Goal: Task Accomplishment & Management: Manage account settings

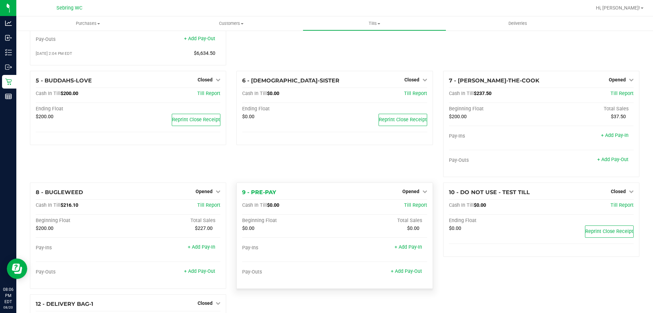
scroll to position [102, 0]
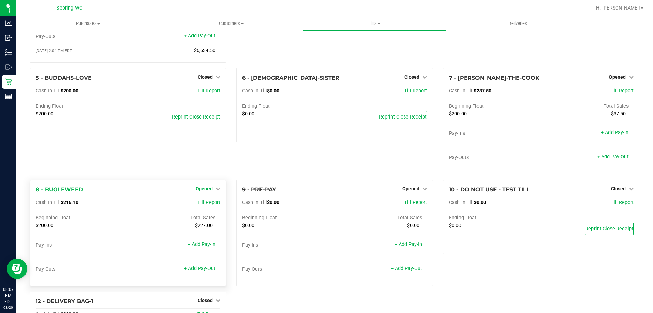
click at [207, 191] on span "Opened" at bounding box center [204, 188] width 17 height 5
click at [206, 205] on link "Close Till" at bounding box center [205, 202] width 18 height 5
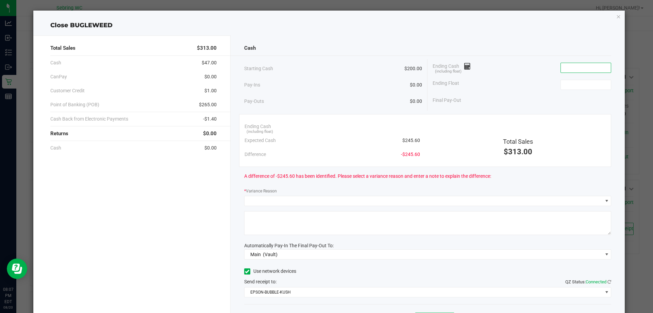
click at [582, 65] on input at bounding box center [586, 68] width 50 height 10
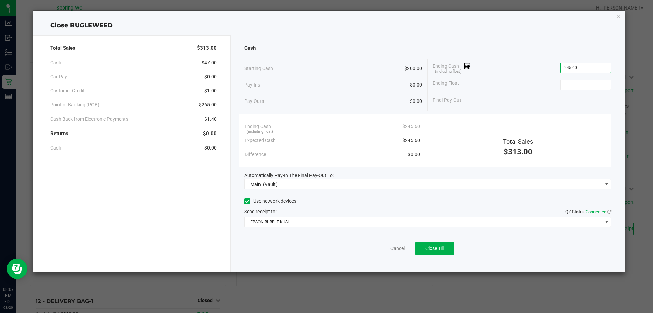
type input "$245.60"
type input "$200.00"
click at [510, 136] on div "Total Sales $313.00" at bounding box center [518, 138] width 186 height 38
click at [442, 248] on span "Close Till" at bounding box center [435, 247] width 18 height 5
click at [383, 248] on link "Dismiss" at bounding box center [383, 248] width 16 height 7
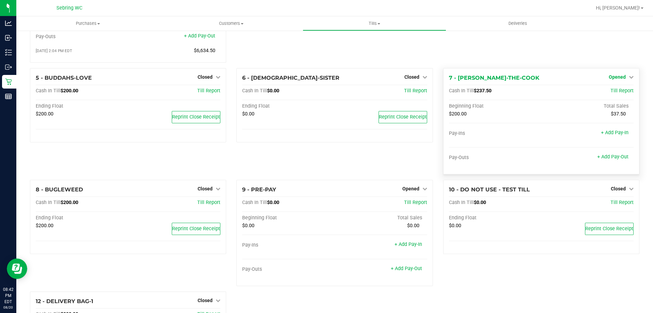
click at [618, 78] on span "Opened" at bounding box center [617, 76] width 17 height 5
click at [612, 92] on link "Close Till" at bounding box center [618, 90] width 18 height 5
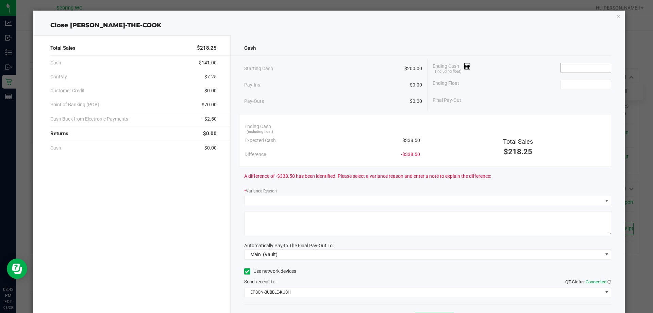
click at [571, 64] on input at bounding box center [586, 68] width 50 height 10
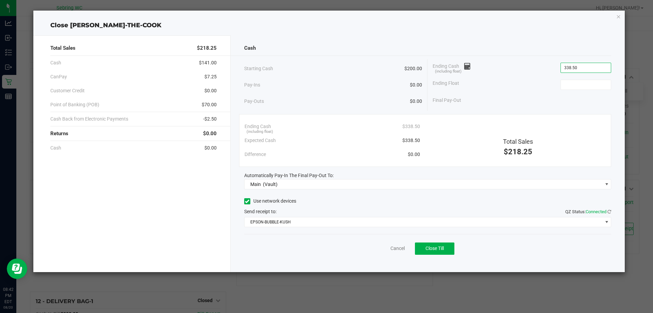
type input "$338.50"
click at [563, 51] on div "Cash" at bounding box center [427, 48] width 367 height 15
click at [605, 99] on span "$138.50" at bounding box center [603, 100] width 18 height 7
click at [602, 101] on span "$138.50" at bounding box center [603, 100] width 18 height 7
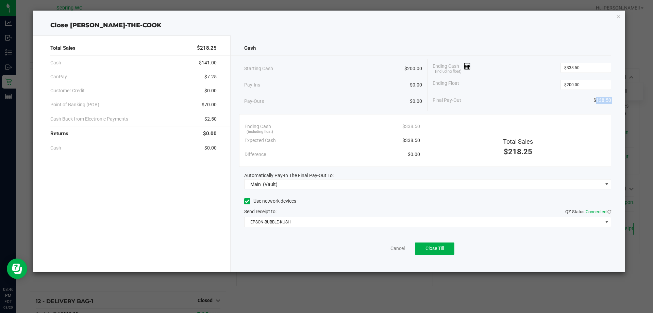
click at [602, 101] on span "$138.50" at bounding box center [603, 100] width 18 height 7
click at [521, 101] on div "Final Pay-Out $138.50" at bounding box center [522, 100] width 179 height 14
click at [577, 85] on input "200" at bounding box center [586, 85] width 50 height 10
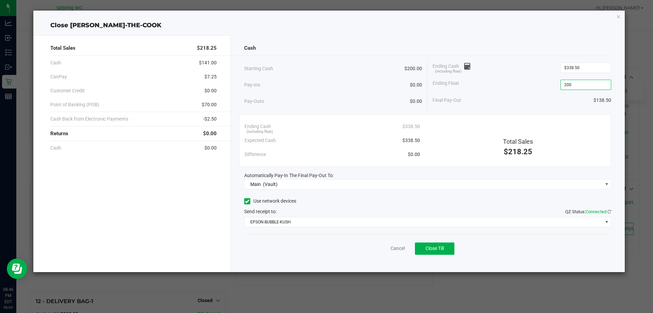
click at [578, 85] on input "200" at bounding box center [586, 85] width 50 height 10
type input "$200.00"
click at [519, 48] on div "Cash" at bounding box center [427, 48] width 367 height 15
click at [302, 256] on div "Cancel Close Till" at bounding box center [427, 247] width 367 height 26
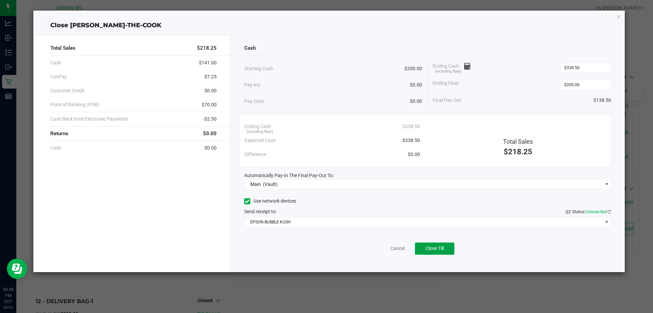
click at [426, 248] on span "Close Till" at bounding box center [435, 247] width 18 height 5
click at [383, 247] on link "Dismiss" at bounding box center [383, 248] width 16 height 7
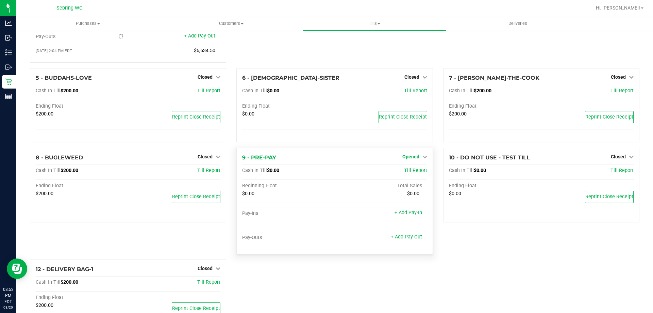
click at [423, 158] on icon at bounding box center [425, 156] width 5 height 5
click at [410, 173] on link "Close Till" at bounding box center [412, 170] width 18 height 5
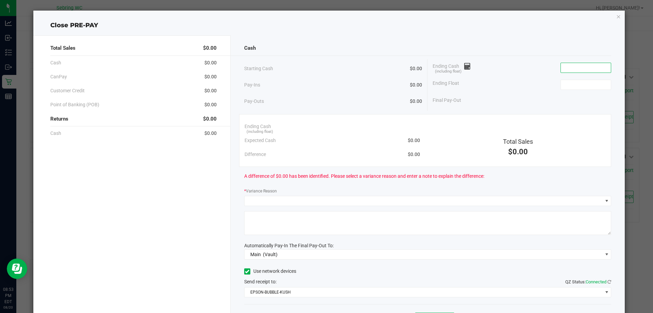
click at [581, 65] on input at bounding box center [586, 68] width 50 height 10
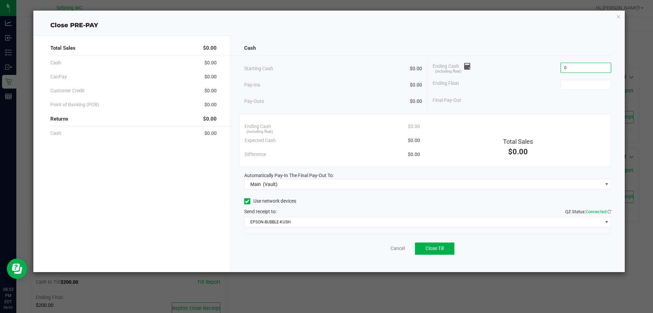
type input "$0.00"
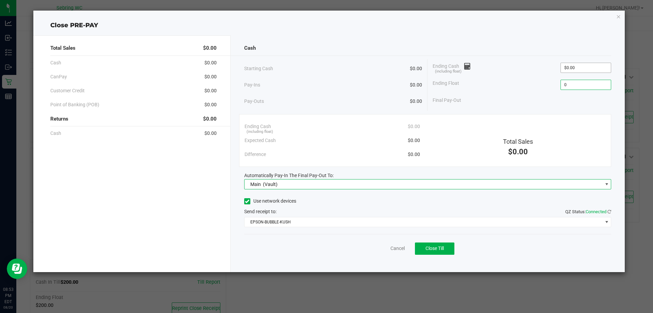
type input "$0.00"
click at [359, 197] on div "Use network devices" at bounding box center [427, 201] width 367 height 10
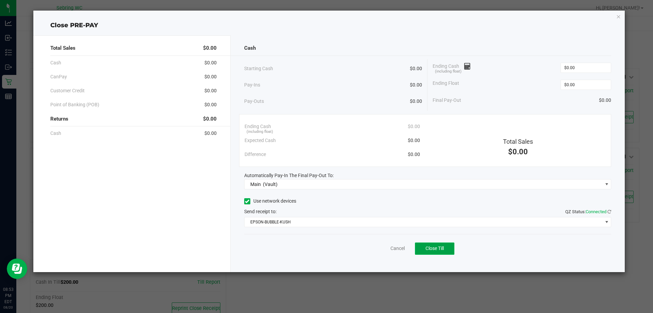
click at [447, 250] on button "Close Till" at bounding box center [434, 248] width 39 height 12
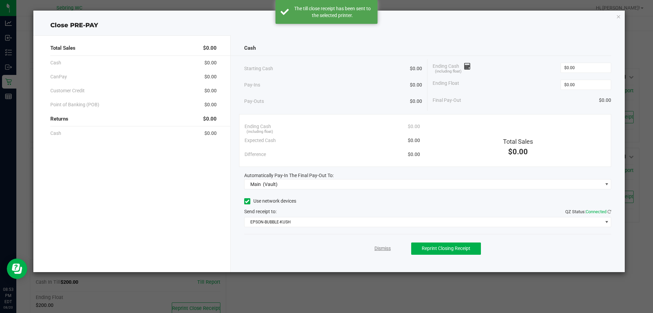
click at [378, 247] on link "Dismiss" at bounding box center [383, 248] width 16 height 7
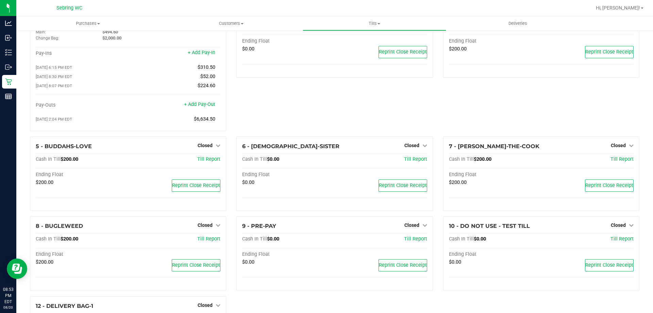
scroll to position [0, 0]
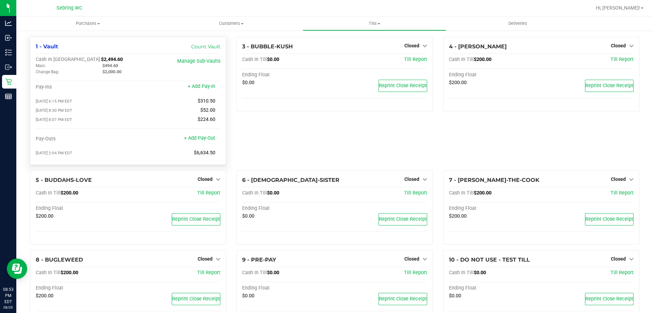
click at [111, 67] on span "$494.60" at bounding box center [110, 65] width 16 height 5
click at [119, 72] on span "$2,000.00" at bounding box center [111, 71] width 19 height 5
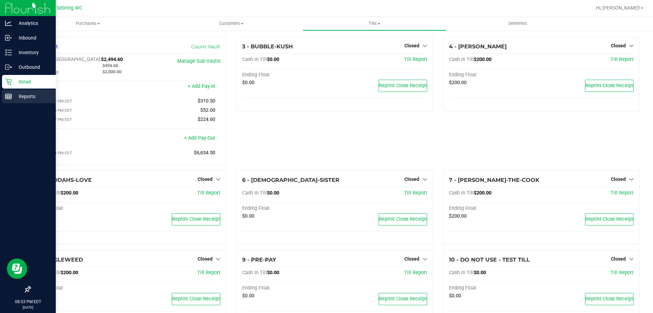
click at [33, 99] on p "Reports" at bounding box center [32, 96] width 41 height 8
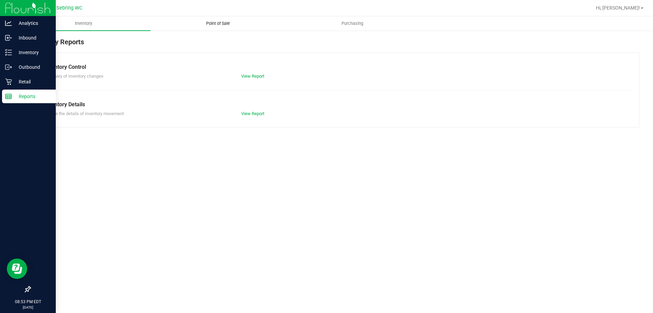
click at [224, 20] on uib-tab-heading "Point of Sale" at bounding box center [218, 24] width 134 height 14
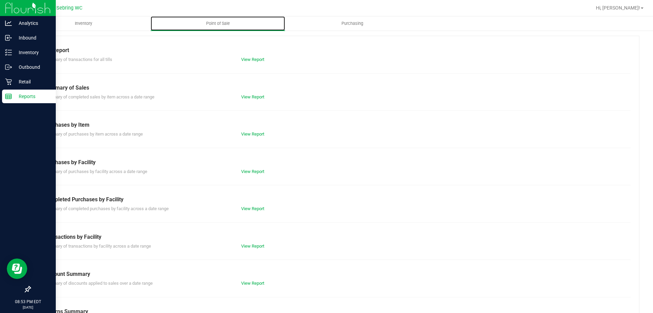
scroll to position [45, 0]
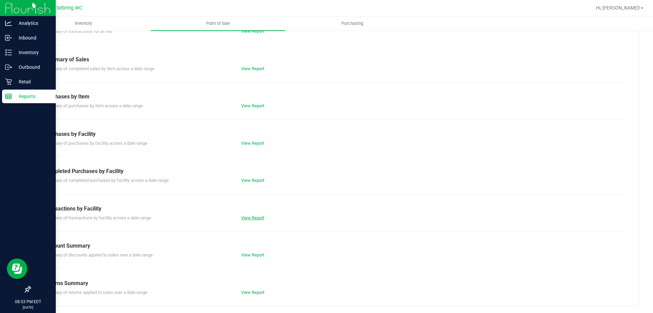
click at [246, 217] on link "View Report" at bounding box center [252, 217] width 23 height 5
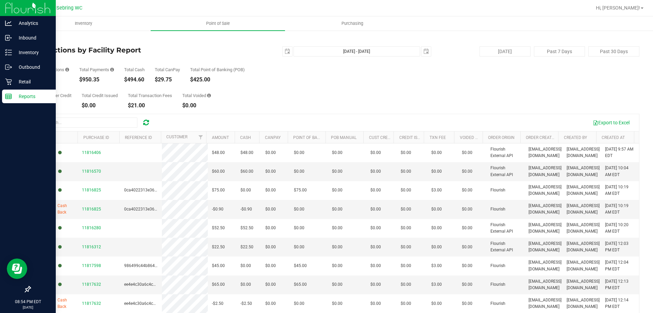
click at [34, 77] on div "27" at bounding box center [49, 79] width 39 height 5
click at [136, 81] on div "$494.60" at bounding box center [134, 79] width 20 height 5
click at [254, 93] on div "Total Customer Credit $1.00 Total Credit Issued $0.00 Total Transaction Fees $2…" at bounding box center [335, 95] width 610 height 26
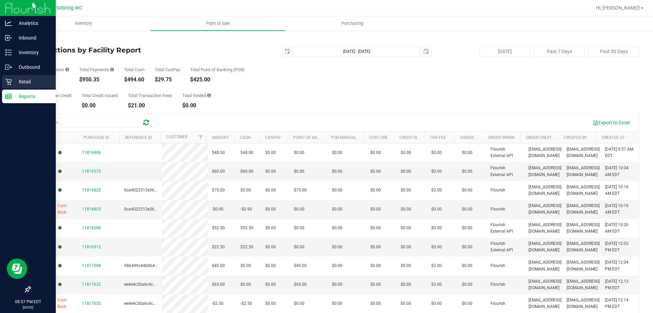
click at [32, 75] on div "Retail" at bounding box center [29, 82] width 54 height 14
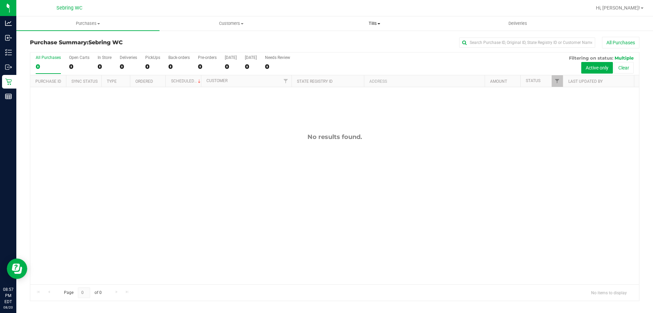
click at [369, 26] on span "Tills" at bounding box center [374, 23] width 143 height 6
click at [351, 51] on span "Reconcile e-payments" at bounding box center [337, 49] width 68 height 6
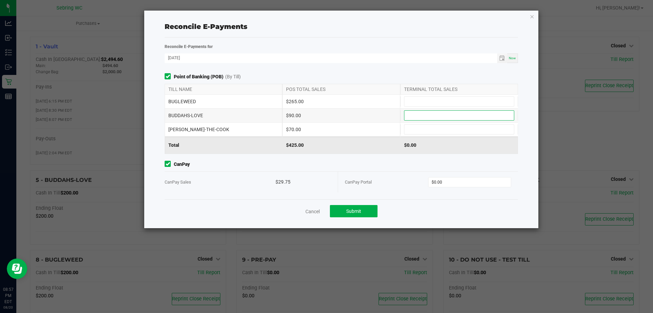
click at [410, 114] on input at bounding box center [460, 116] width 110 height 10
type input "$90.00"
click at [413, 97] on input at bounding box center [460, 102] width 110 height 10
type input "$265.00"
click at [452, 129] on input at bounding box center [460, 130] width 110 height 10
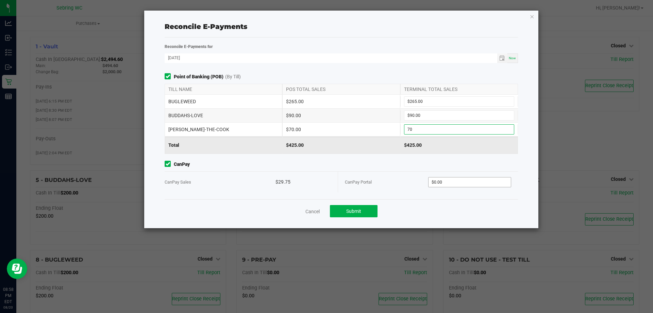
type input "$70.00"
click at [485, 186] on input "0" at bounding box center [470, 182] width 83 height 10
type input "$29.75"
click at [477, 215] on div "Cancel Submit" at bounding box center [342, 210] width 354 height 23
click at [348, 207] on button "Submit" at bounding box center [354, 211] width 48 height 12
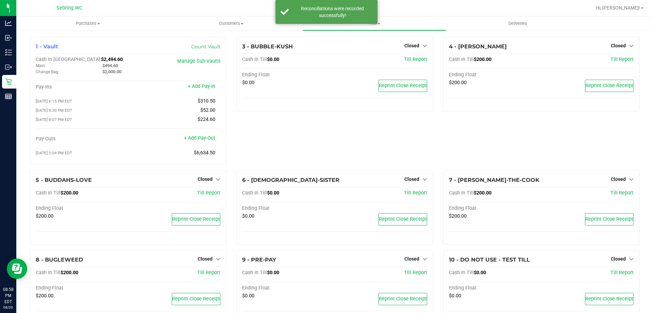
click at [268, 128] on div "3 - BUBBLE-KUSH Closed Open Till Cash In Till $0.00 Till Report Ending Float $0…" at bounding box center [334, 103] width 207 height 133
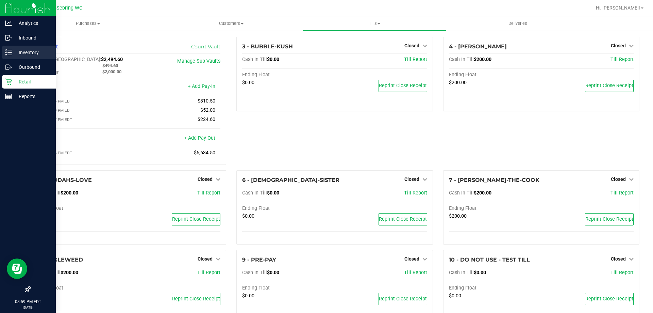
click at [25, 49] on p "Inventory" at bounding box center [32, 52] width 41 height 8
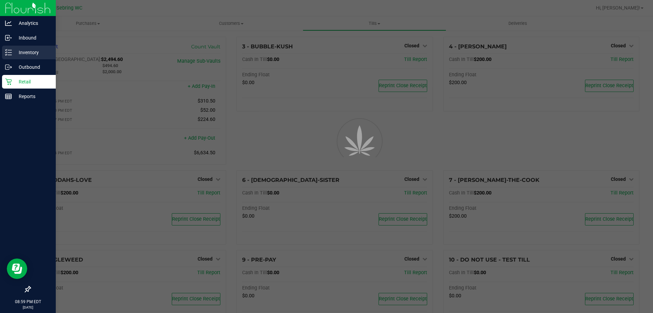
click at [25, 52] on p "Inventory" at bounding box center [32, 52] width 41 height 8
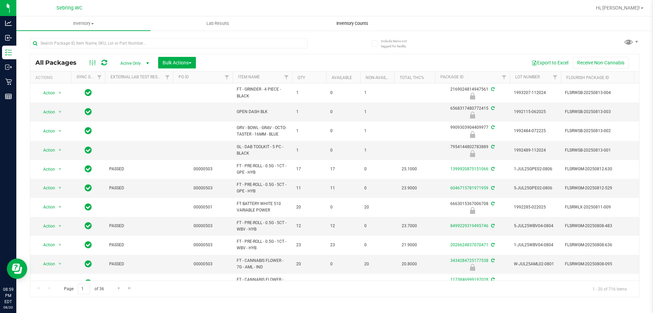
click at [360, 19] on uib-tab-heading "Inventory Counts" at bounding box center [352, 24] width 134 height 14
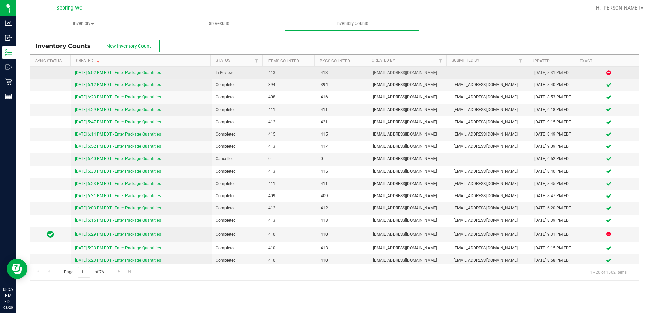
click at [115, 73] on link "8/20/25 6:02 PM EDT - Enter Package Quantities" at bounding box center [118, 72] width 86 height 5
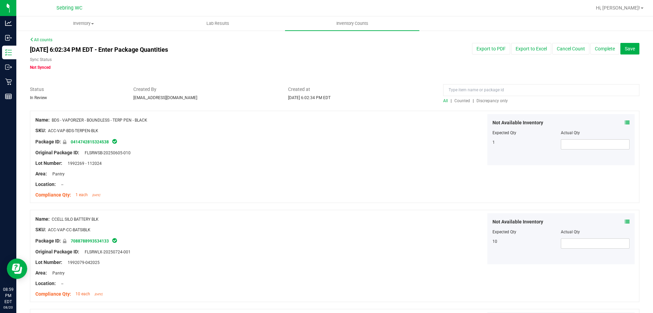
click at [481, 103] on span "Discrepancy only" at bounding box center [492, 100] width 31 height 5
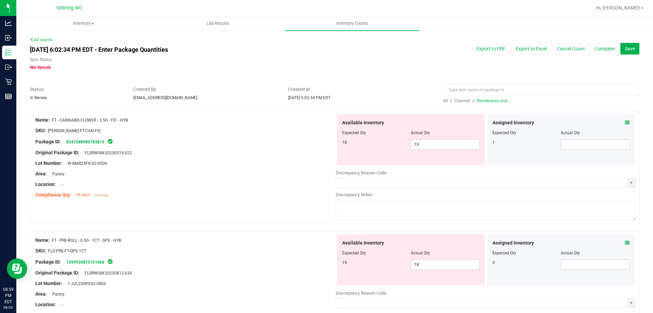
click at [627, 125] on div "Assigned Inventory Expected Qty Actual Qty 1" at bounding box center [562, 139] width 148 height 51
click at [625, 122] on icon at bounding box center [627, 122] width 5 height 5
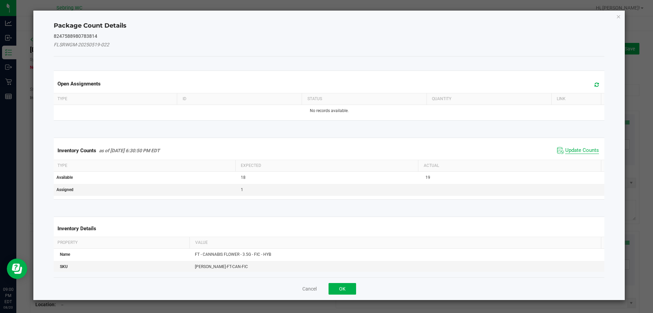
click at [573, 147] on span "Update Counts" at bounding box center [582, 150] width 34 height 7
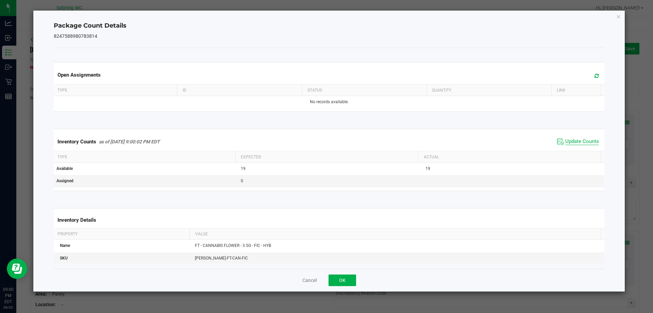
click at [574, 141] on span "Update Counts" at bounding box center [582, 141] width 34 height 7
click at [356, 279] on button "OK" at bounding box center [343, 280] width 28 height 12
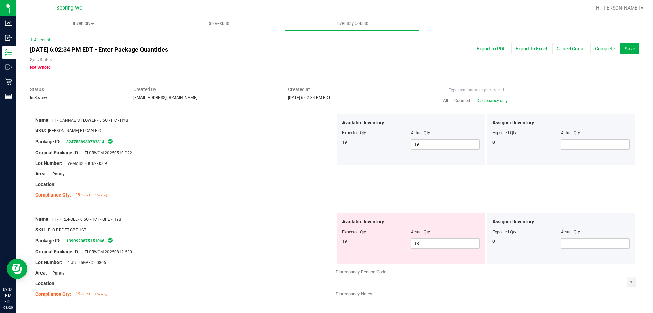
click at [625, 223] on icon at bounding box center [627, 221] width 5 height 5
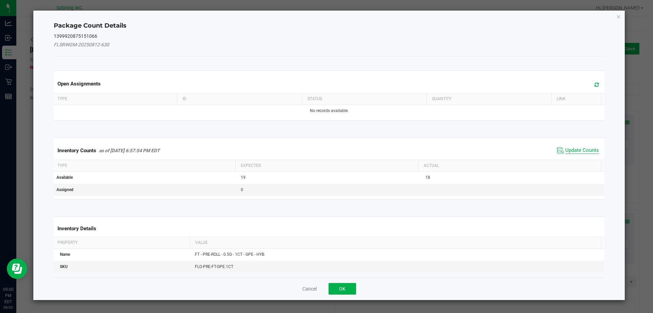
click at [565, 149] on span "Update Counts" at bounding box center [582, 150] width 34 height 7
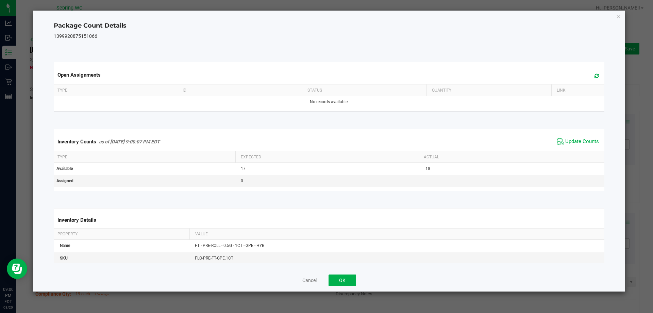
click at [565, 143] on span "Update Counts" at bounding box center [582, 141] width 34 height 7
click at [348, 277] on button "OK" at bounding box center [343, 280] width 28 height 12
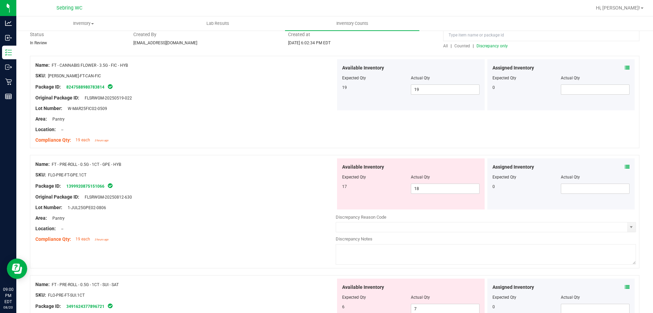
scroll to position [136, 0]
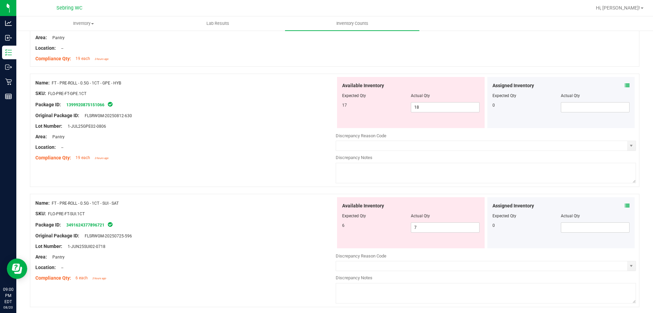
click at [625, 203] on icon at bounding box center [627, 205] width 5 height 5
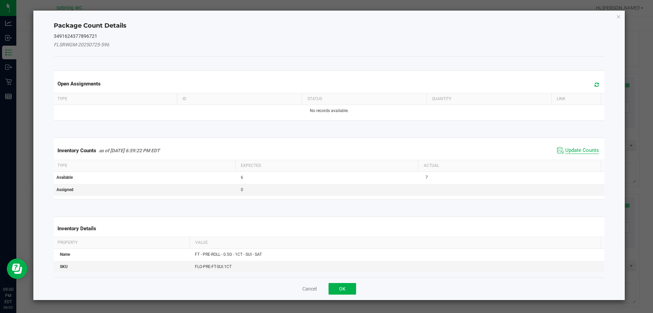
click at [581, 149] on span "Update Counts" at bounding box center [582, 150] width 34 height 7
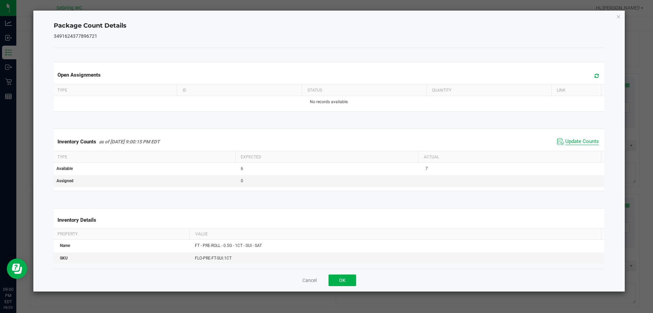
click at [578, 144] on span "Update Counts" at bounding box center [582, 141] width 34 height 7
click at [338, 281] on button "OK" at bounding box center [343, 280] width 28 height 12
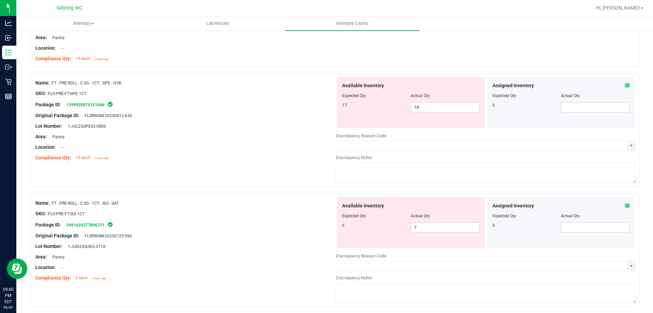
click at [625, 83] on icon at bounding box center [627, 85] width 5 height 5
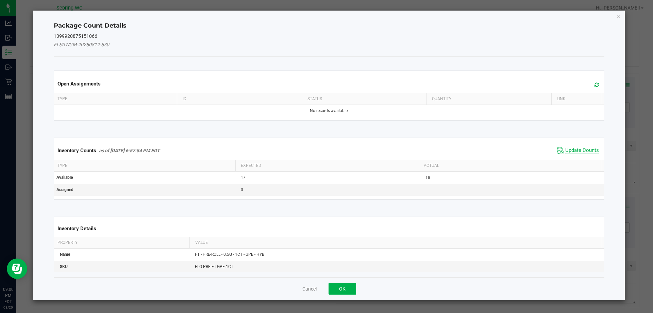
click at [573, 150] on span "Update Counts" at bounding box center [582, 150] width 34 height 7
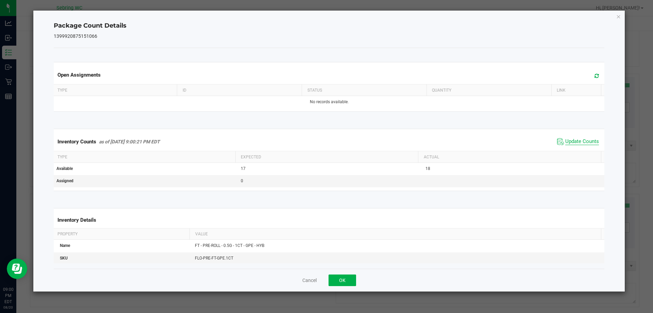
click at [573, 142] on span "Update Counts" at bounding box center [582, 141] width 34 height 7
click at [350, 282] on button "OK" at bounding box center [343, 280] width 28 height 12
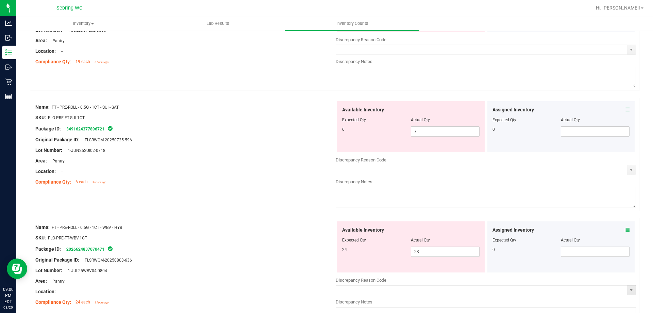
scroll to position [340, 0]
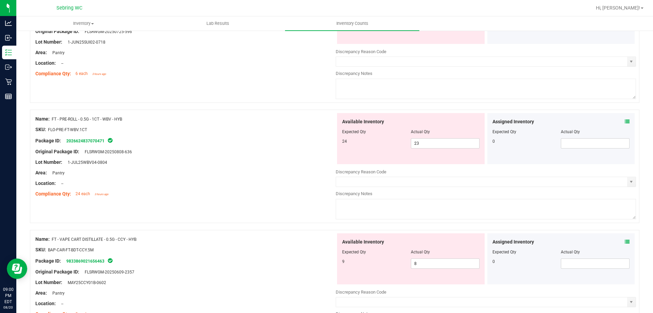
click at [622, 116] on div "Assigned Inventory Expected Qty Actual Qty 0" at bounding box center [562, 138] width 148 height 51
click at [625, 121] on icon at bounding box center [627, 121] width 5 height 5
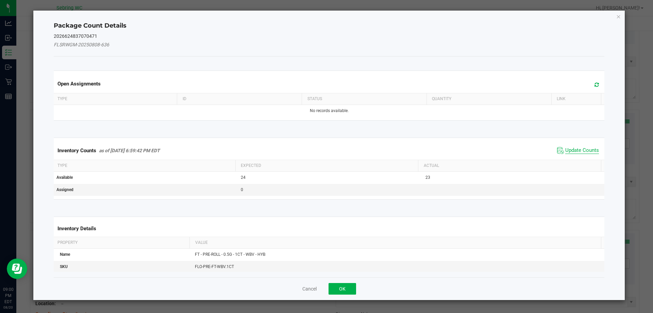
click at [573, 151] on span "Update Counts" at bounding box center [582, 150] width 34 height 7
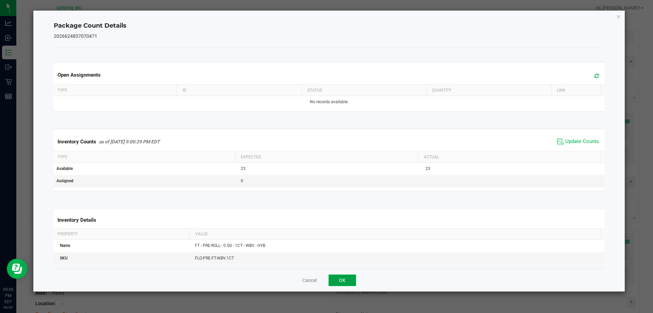
click at [351, 279] on button "OK" at bounding box center [343, 280] width 28 height 12
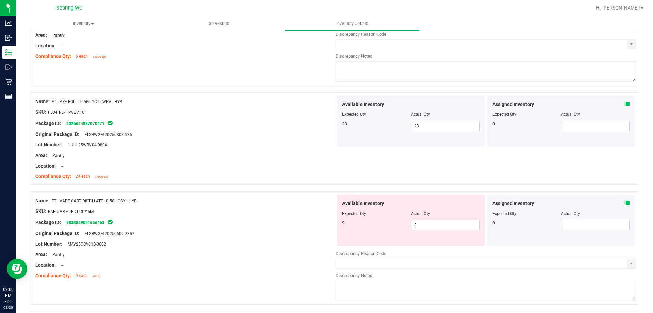
scroll to position [374, 0]
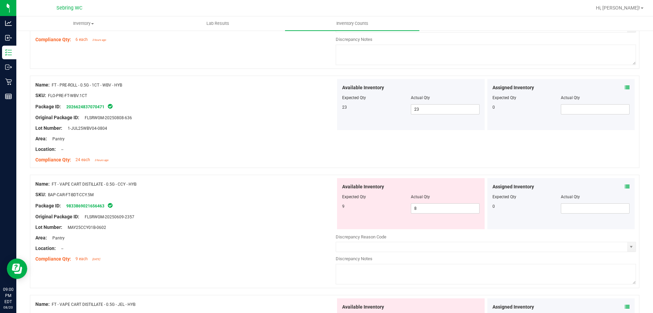
click at [625, 183] on span at bounding box center [627, 186] width 5 height 7
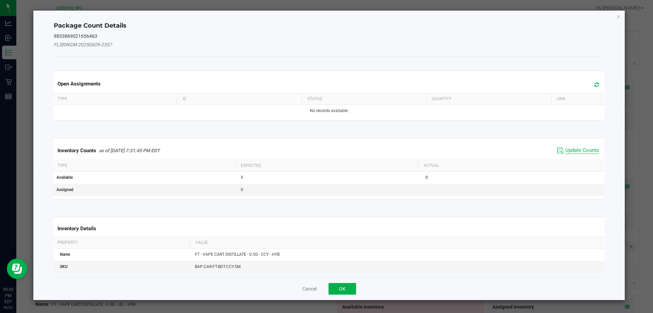
click at [584, 153] on span "Update Counts" at bounding box center [582, 150] width 34 height 7
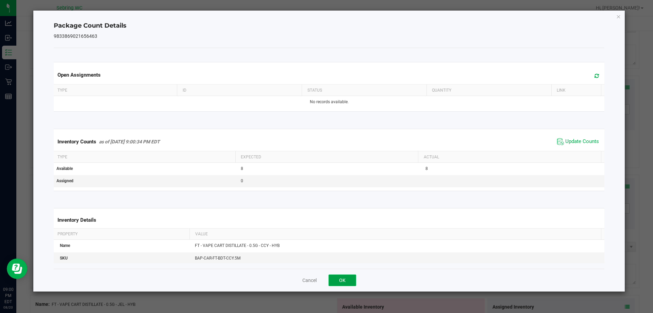
click at [345, 276] on button "OK" at bounding box center [343, 280] width 28 height 12
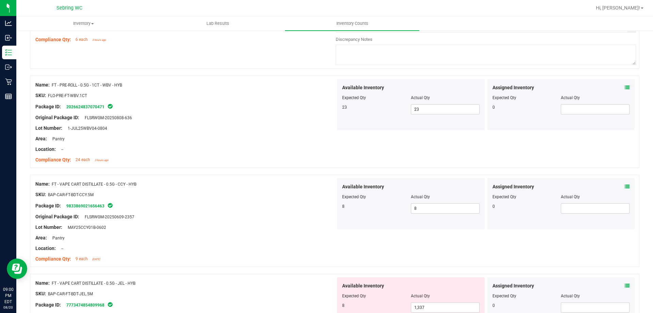
click at [625, 285] on icon at bounding box center [627, 285] width 5 height 5
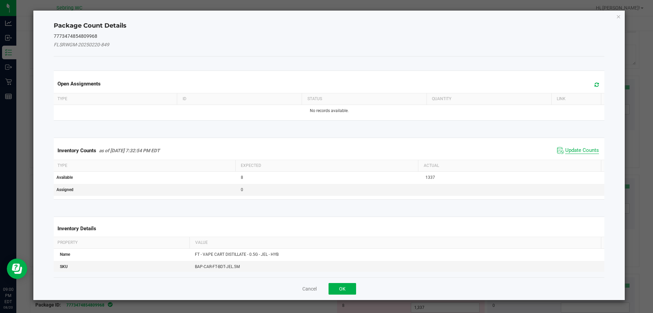
click at [569, 147] on span "Update Counts" at bounding box center [582, 150] width 34 height 7
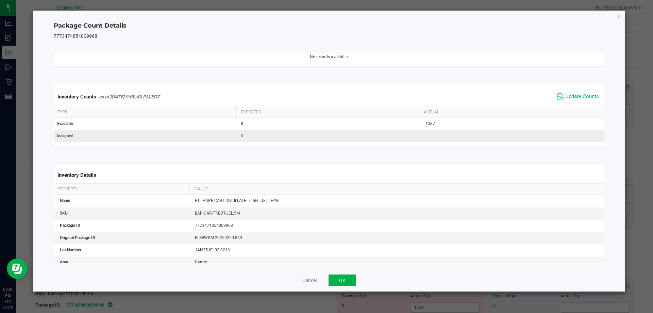
scroll to position [104, 0]
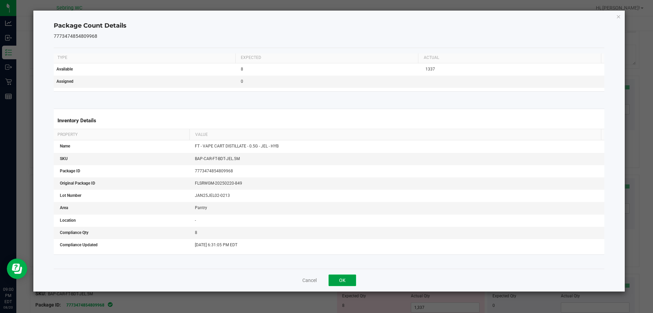
click at [346, 278] on button "OK" at bounding box center [343, 280] width 28 height 12
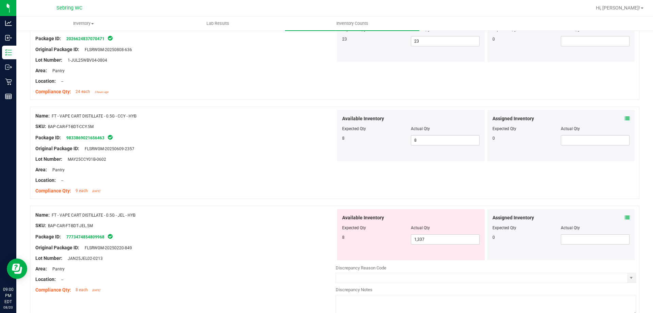
scroll to position [476, 0]
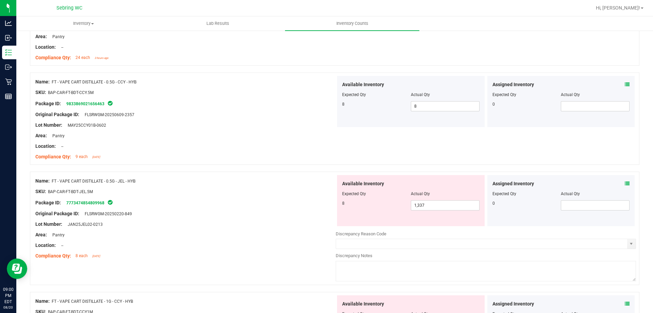
click at [625, 184] on span at bounding box center [627, 183] width 5 height 7
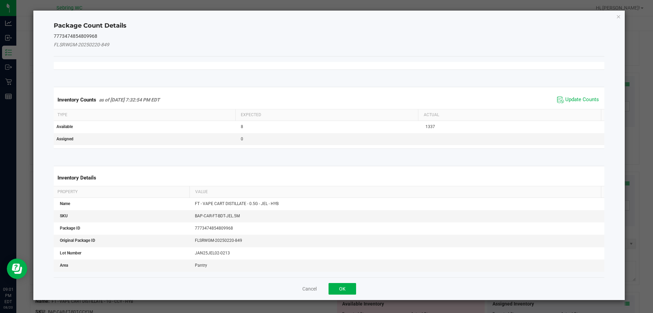
scroll to position [0, 0]
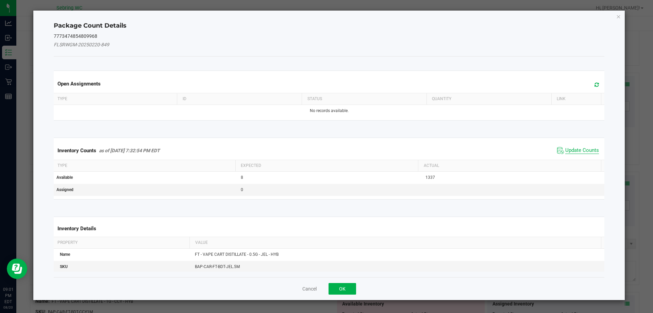
click at [572, 150] on span "Update Counts" at bounding box center [582, 150] width 34 height 7
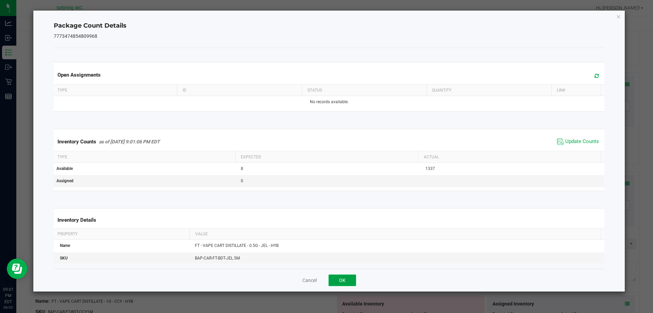
click at [343, 274] on button "OK" at bounding box center [343, 280] width 28 height 12
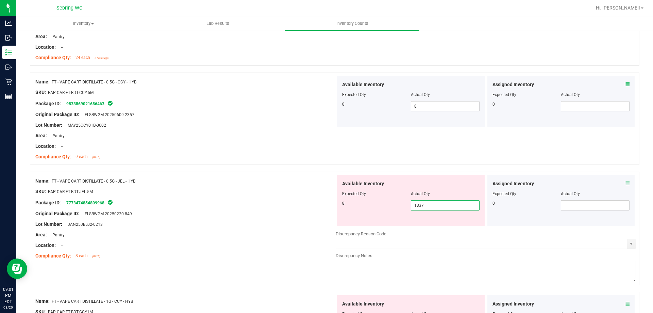
click at [433, 202] on span "1,337 1337" at bounding box center [445, 205] width 69 height 10
click at [433, 202] on input "1337" at bounding box center [445, 205] width 68 height 10
click at [433, 201] on span "1,337 1337" at bounding box center [445, 205] width 69 height 10
click at [433, 201] on input "1337" at bounding box center [445, 205] width 68 height 10
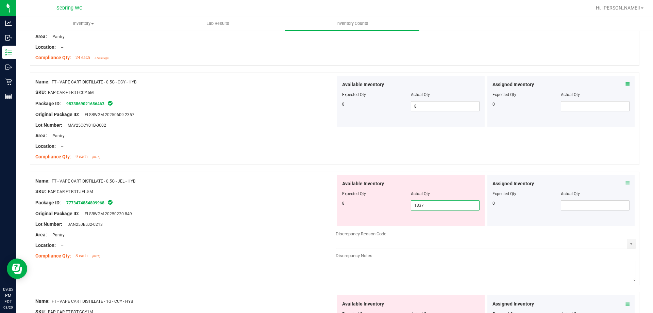
click at [433, 201] on input "1337" at bounding box center [445, 205] width 68 height 10
type input "8"
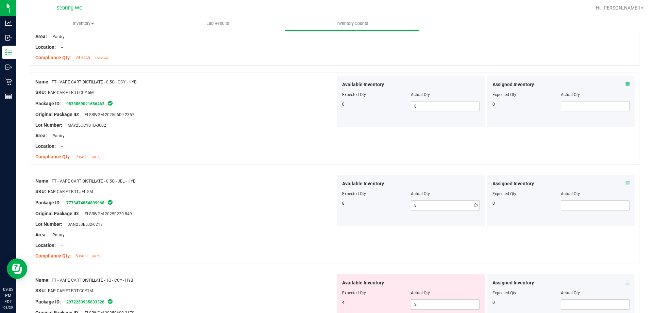
click at [440, 152] on div "Name: FT - VAPE CART DISTILLATE - 0.5G - CCY - HYB SKU: BAP-CAR-FT-BDT-CCY.5M P…" at bounding box center [335, 118] width 610 height 92
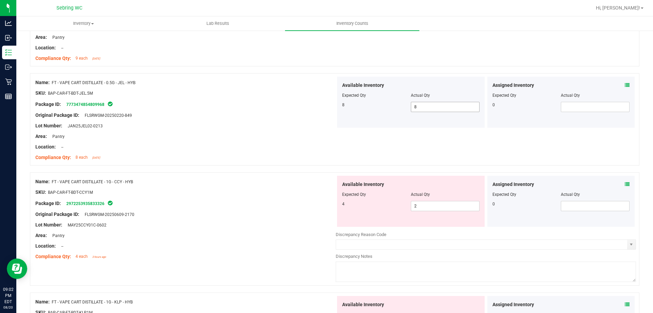
scroll to position [578, 0]
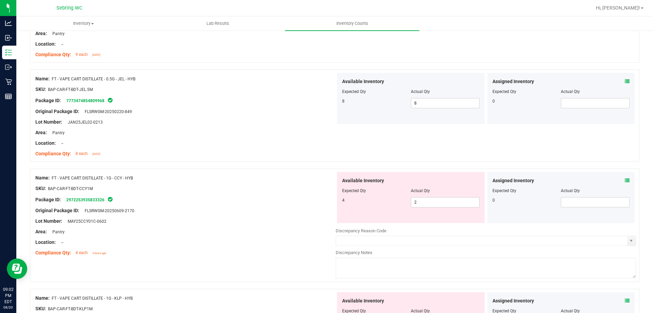
click at [625, 180] on icon at bounding box center [627, 180] width 5 height 5
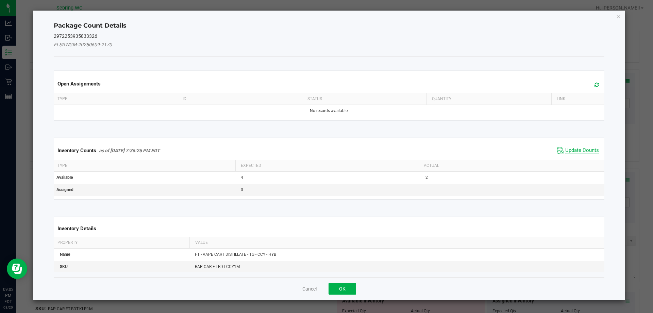
click at [569, 151] on span "Update Counts" at bounding box center [582, 150] width 34 height 7
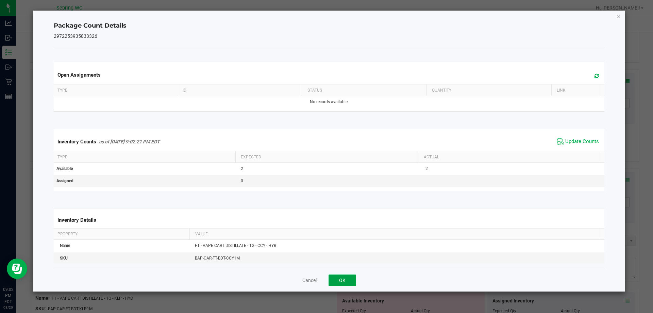
click at [351, 279] on button "OK" at bounding box center [343, 280] width 28 height 12
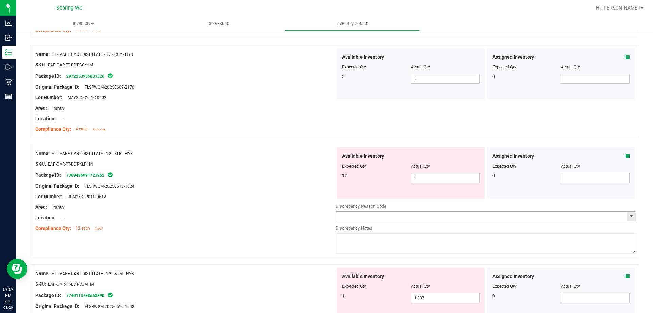
scroll to position [715, 0]
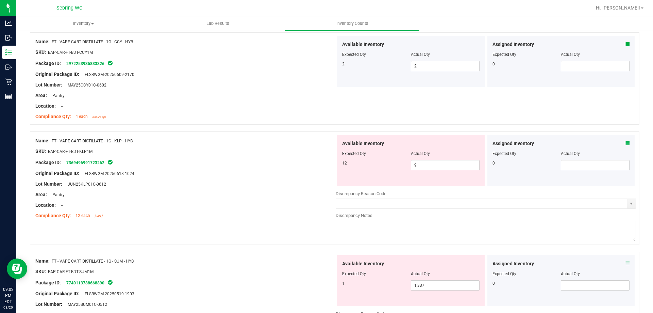
click at [625, 143] on icon at bounding box center [627, 143] width 5 height 5
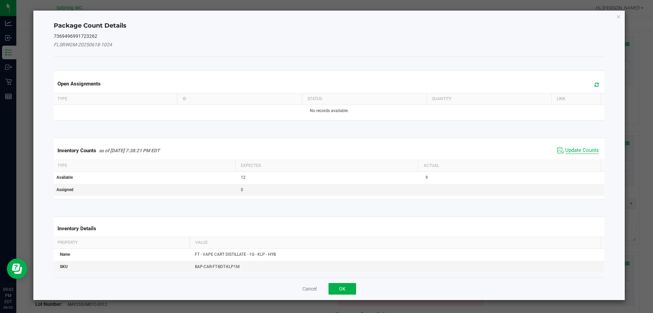
click at [565, 151] on span "Update Counts" at bounding box center [582, 150] width 34 height 7
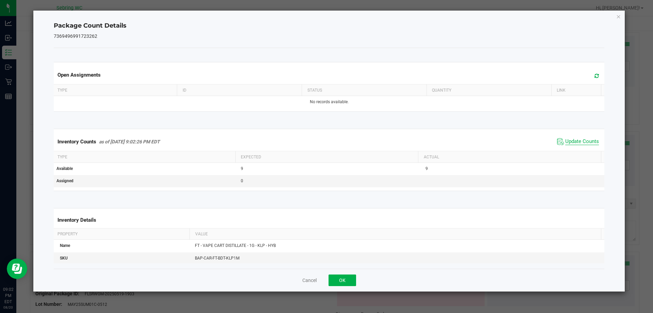
click at [565, 142] on span "Update Counts" at bounding box center [582, 141] width 34 height 7
drag, startPoint x: 345, startPoint y: 279, endPoint x: 346, endPoint y: 274, distance: 4.5
click at [346, 274] on button "OK" at bounding box center [343, 280] width 28 height 12
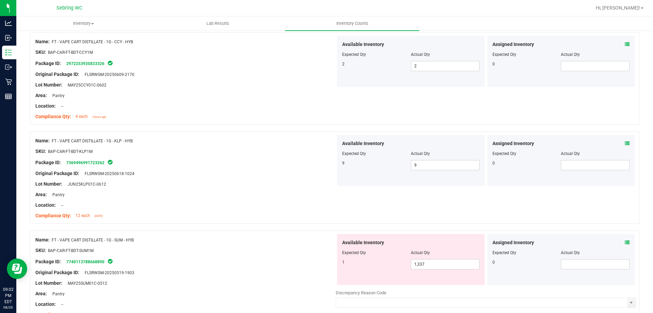
click at [625, 242] on icon at bounding box center [627, 242] width 5 height 5
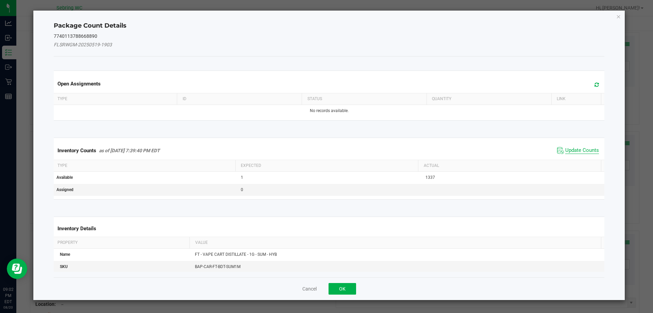
click at [571, 152] on span "Update Counts" at bounding box center [582, 150] width 34 height 7
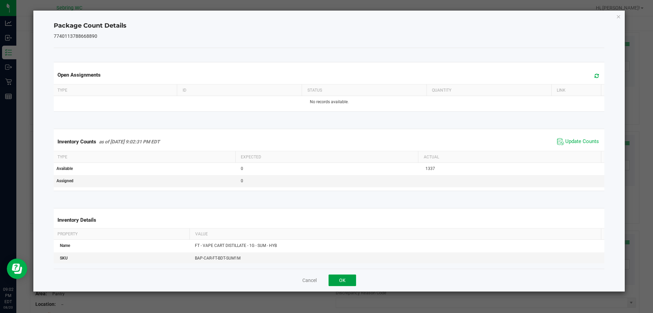
drag, startPoint x: 349, startPoint y: 278, endPoint x: 362, endPoint y: 250, distance: 30.9
click at [350, 277] on button "OK" at bounding box center [343, 280] width 28 height 12
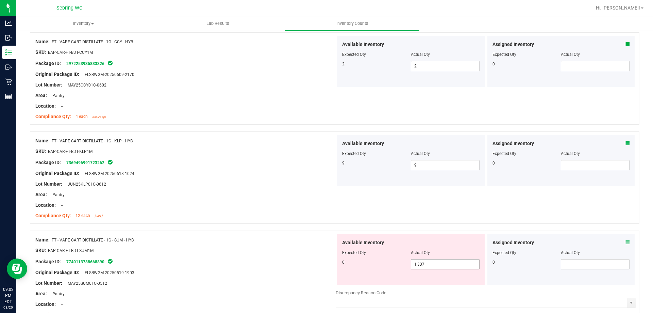
click at [443, 264] on span "1,337 1337" at bounding box center [445, 264] width 69 height 10
click at [443, 264] on input "1337" at bounding box center [445, 264] width 68 height 10
type input "0"
click at [394, 197] on div "Name: FT - VAPE CART DISTILLATE - 1G - KLP - HYB SKU: BAP-CAR-FT-BDT-KLP1M Pack…" at bounding box center [335, 177] width 610 height 92
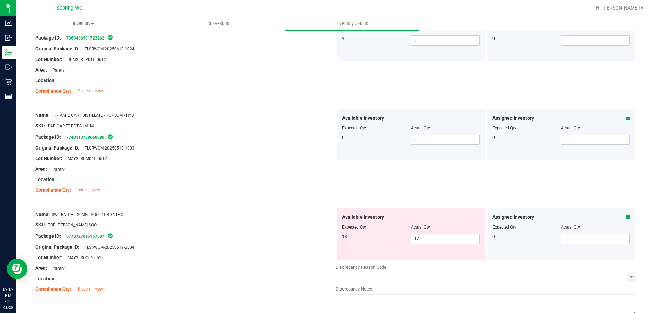
scroll to position [851, 0]
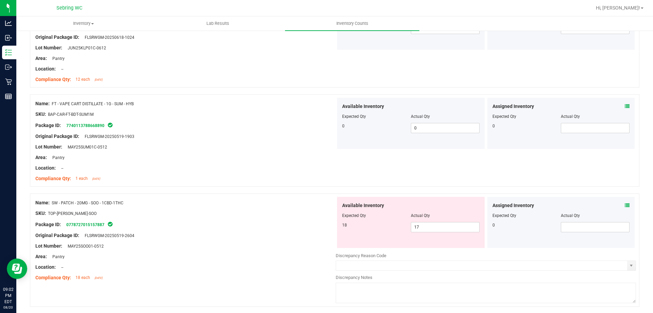
click at [625, 204] on icon at bounding box center [627, 205] width 5 height 5
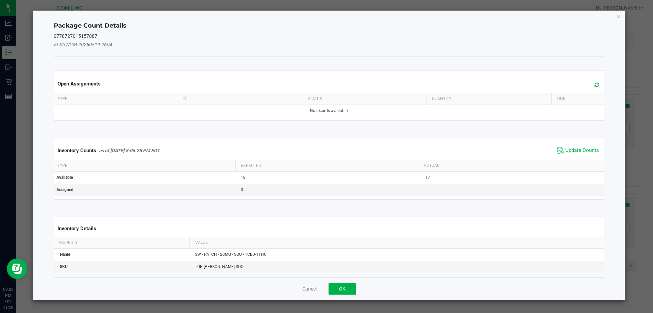
click at [565, 146] on span "Update Counts" at bounding box center [578, 150] width 45 height 10
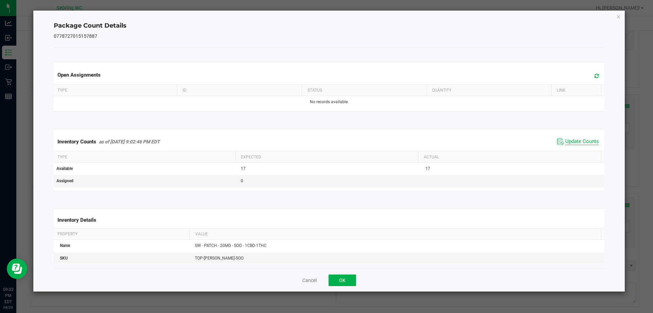
click at [570, 138] on span "Update Counts" at bounding box center [582, 141] width 34 height 7
click at [350, 279] on button "OK" at bounding box center [343, 280] width 28 height 12
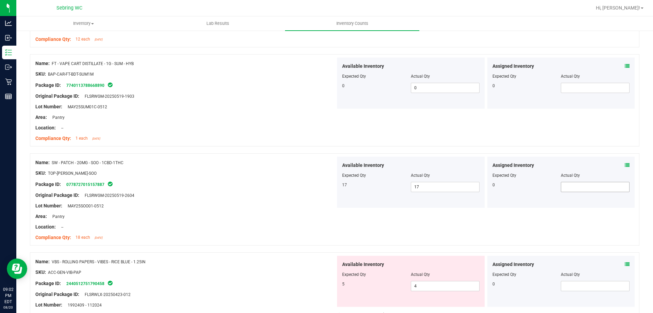
scroll to position [953, 0]
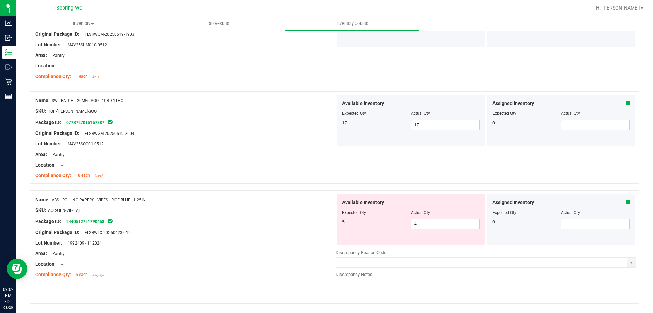
click at [625, 202] on icon at bounding box center [627, 202] width 5 height 5
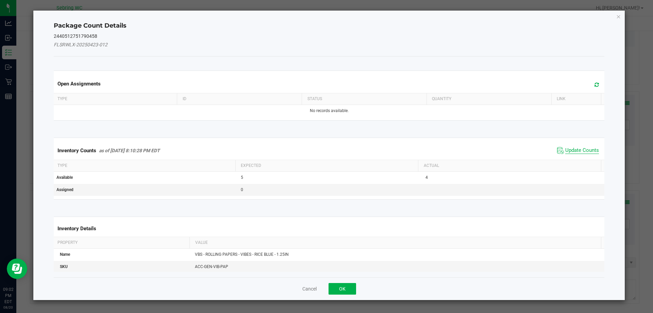
click at [587, 148] on span "Update Counts" at bounding box center [582, 150] width 34 height 7
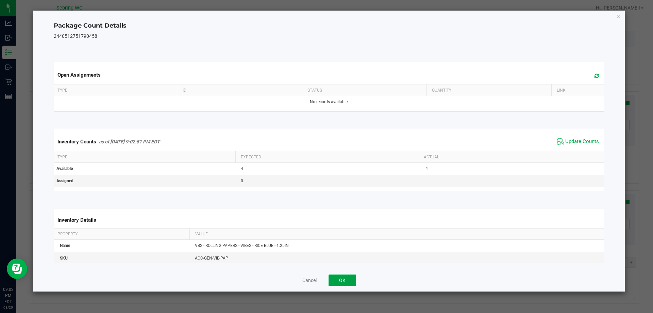
click at [350, 283] on button "OK" at bounding box center [343, 280] width 28 height 12
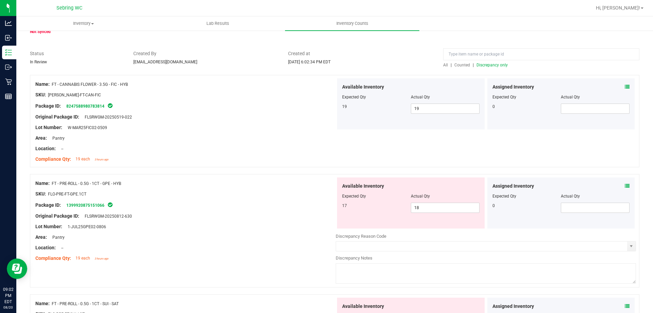
scroll to position [0, 0]
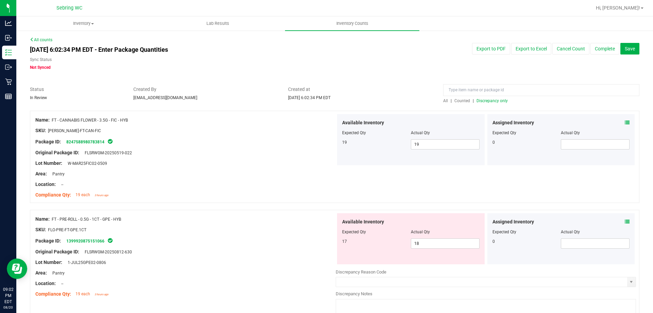
click at [492, 100] on span "Discrepancy only" at bounding box center [492, 100] width 31 height 5
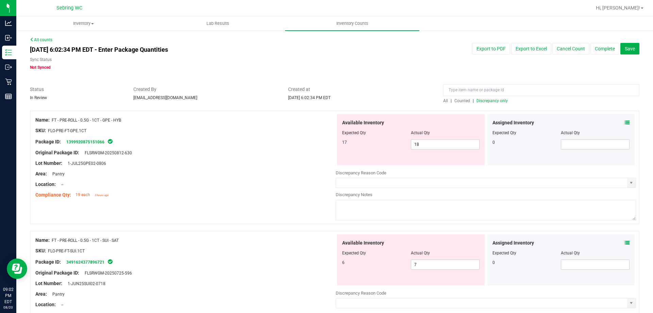
click at [625, 123] on icon at bounding box center [627, 122] width 5 height 5
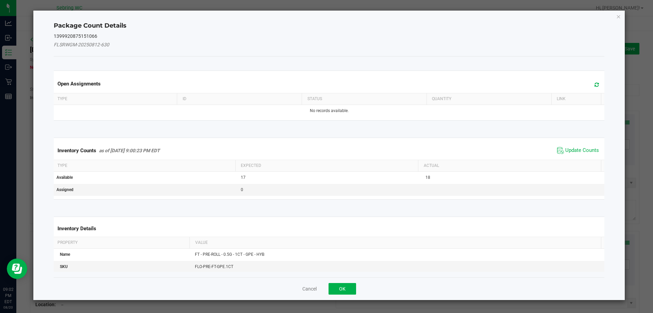
click at [575, 146] on span "Update Counts" at bounding box center [578, 150] width 45 height 10
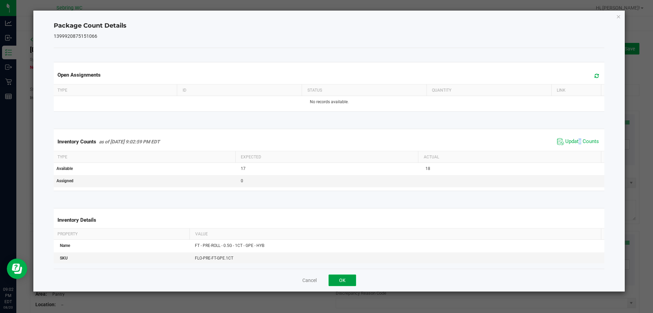
click at [336, 283] on button "OK" at bounding box center [343, 280] width 28 height 12
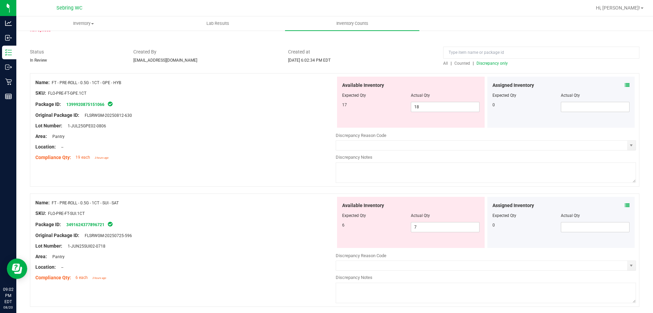
scroll to position [61, 0]
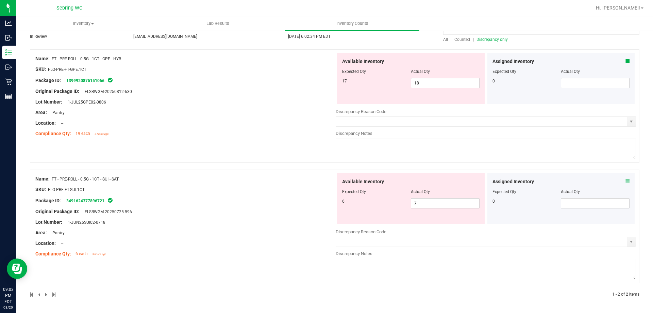
click at [625, 181] on icon at bounding box center [627, 181] width 5 height 5
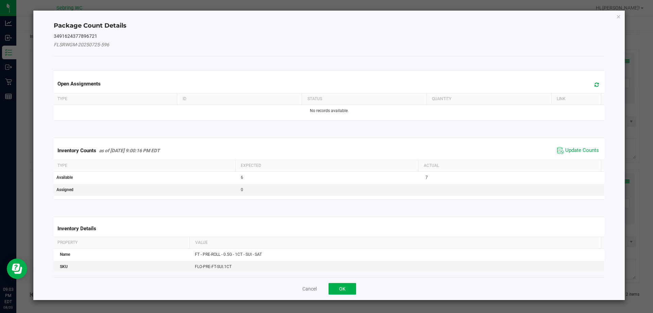
click at [571, 146] on span "Update Counts" at bounding box center [578, 150] width 45 height 10
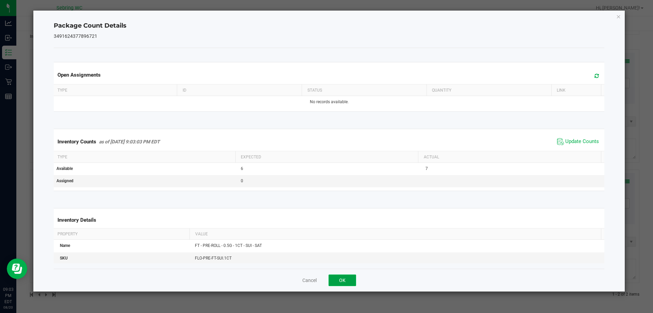
click at [348, 277] on button "OK" at bounding box center [343, 280] width 28 height 12
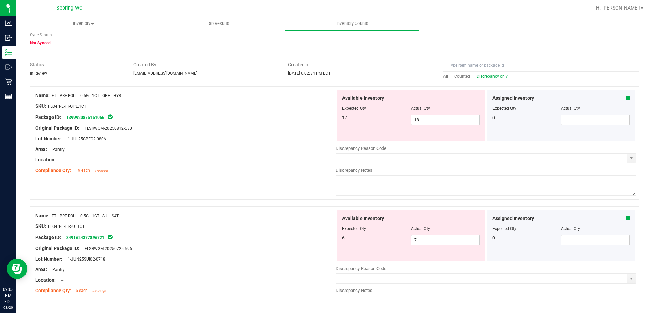
scroll to position [0, 0]
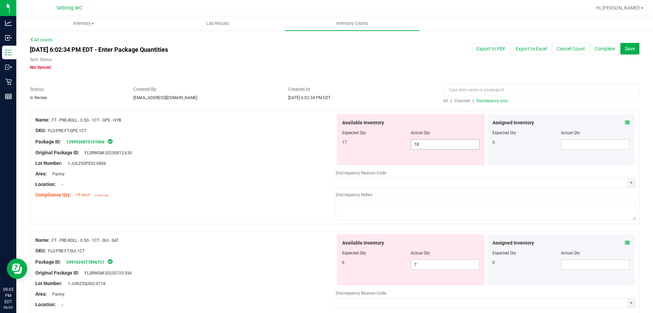
click at [414, 145] on span "18 18" at bounding box center [445, 144] width 69 height 10
type input "17"
click at [402, 90] on span "Created at" at bounding box center [360, 89] width 145 height 7
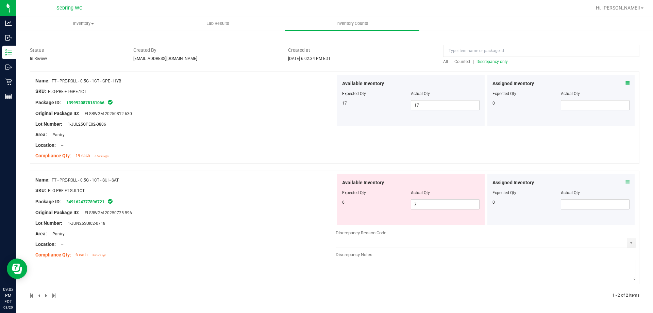
scroll to position [40, 0]
click at [423, 201] on span "7 7" at bounding box center [445, 203] width 69 height 10
type input "6"
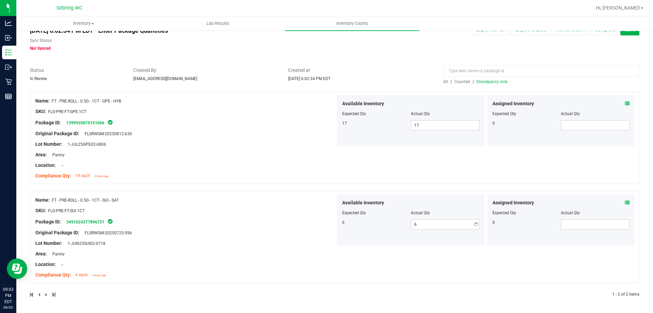
click at [403, 136] on div "Name: FT - PRE-ROLL - 0.5G - 1CT - GPE - HYB SKU: FLO-PRE-FT-GPE.1CT Package ID…" at bounding box center [335, 138] width 610 height 92
click at [474, 49] on div "Aug 20, 2025 6:02:34 PM EDT - Enter Package Quantities Sync Status Not Synced E…" at bounding box center [335, 38] width 620 height 28
click at [477, 81] on span "Discrepancy only" at bounding box center [492, 81] width 31 height 5
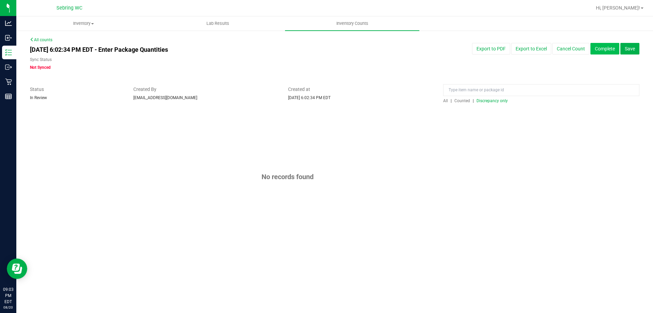
click at [602, 51] on button "Complete" at bounding box center [605, 49] width 29 height 12
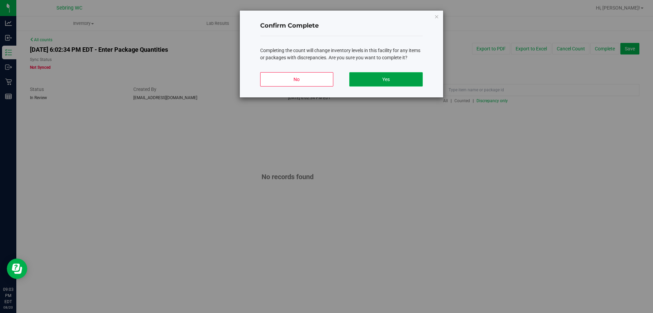
click at [406, 79] on button "Yes" at bounding box center [385, 79] width 73 height 14
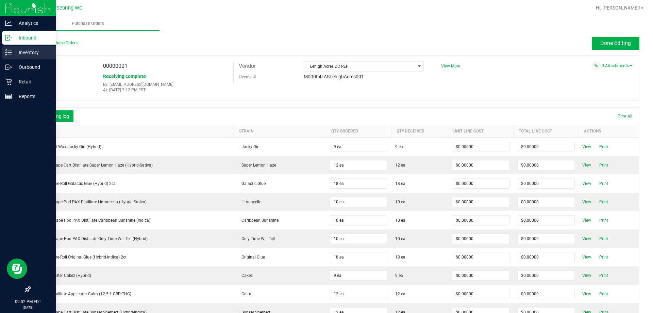
click at [23, 55] on p "Inventory" at bounding box center [32, 52] width 41 height 8
click at [14, 54] on p "Inventory" at bounding box center [32, 52] width 41 height 8
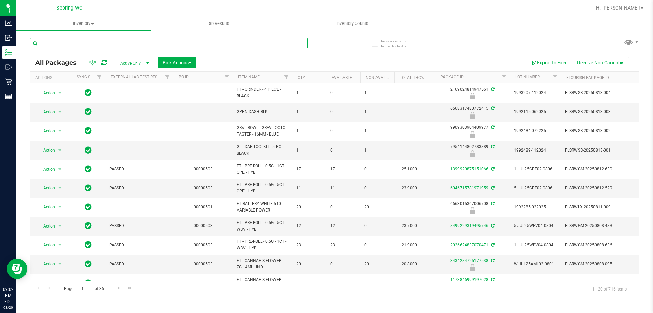
click at [145, 42] on input "text" at bounding box center [169, 43] width 278 height 10
click at [86, 45] on input "text" at bounding box center [169, 43] width 278 height 10
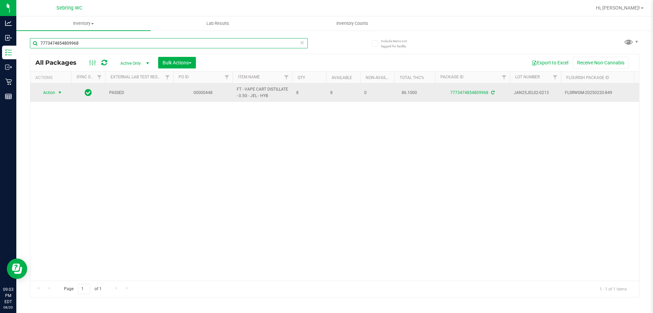
type input "7773474854809968"
click at [58, 91] on span "select" at bounding box center [59, 92] width 5 height 5
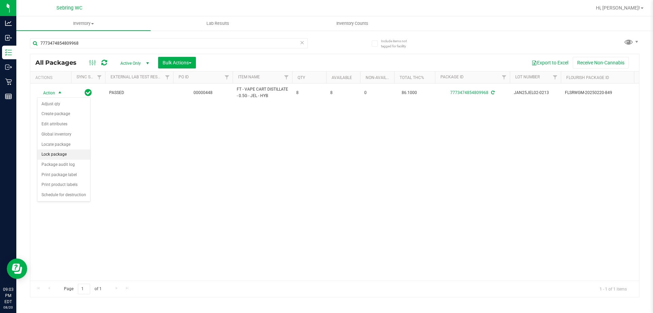
click at [46, 153] on li "Lock package" at bounding box center [63, 154] width 53 height 10
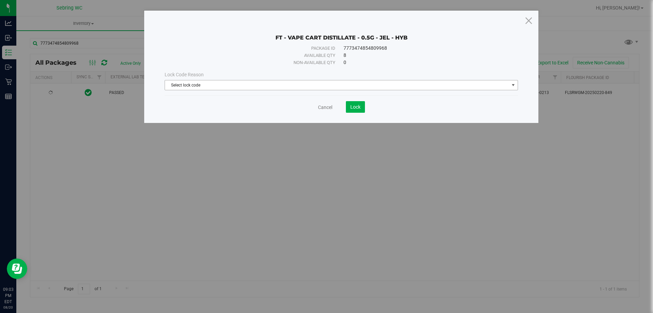
click at [364, 84] on span "Select lock code" at bounding box center [337, 85] width 344 height 10
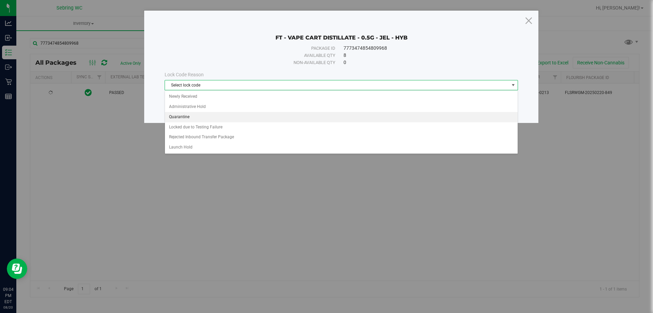
click at [224, 116] on li "Quarantine" at bounding box center [341, 117] width 353 height 10
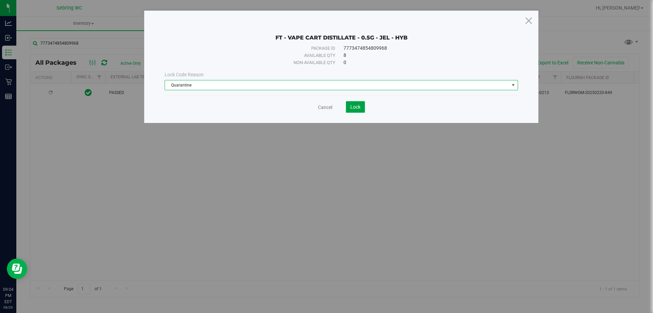
click at [358, 108] on span "Lock" at bounding box center [355, 106] width 10 height 5
